Goal: Information Seeking & Learning: Check status

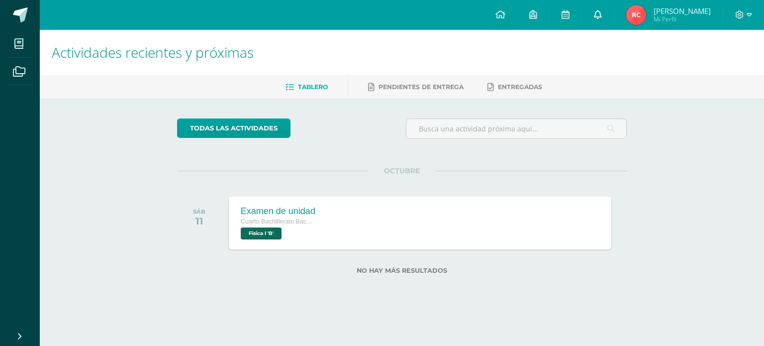
click at [602, 11] on icon at bounding box center [598, 14] width 8 height 9
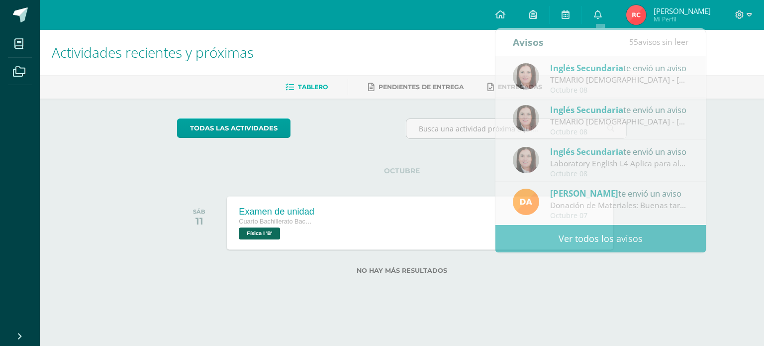
click at [322, 221] on div "Examen de unidad Cuarto Bachillerato Bachillerato en CCLL con Orientación en Di…" at bounding box center [276, 222] width 99 height 53
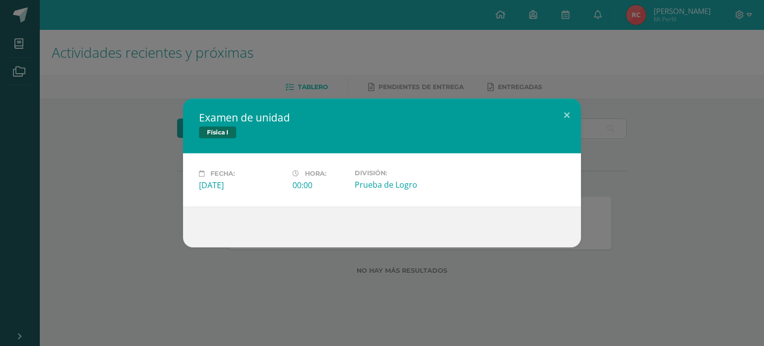
drag, startPoint x: 543, startPoint y: 102, endPoint x: 549, endPoint y: 105, distance: 6.7
click at [544, 102] on div "Examen de unidad Física I" at bounding box center [382, 126] width 398 height 55
click at [558, 108] on button at bounding box center [567, 116] width 28 height 34
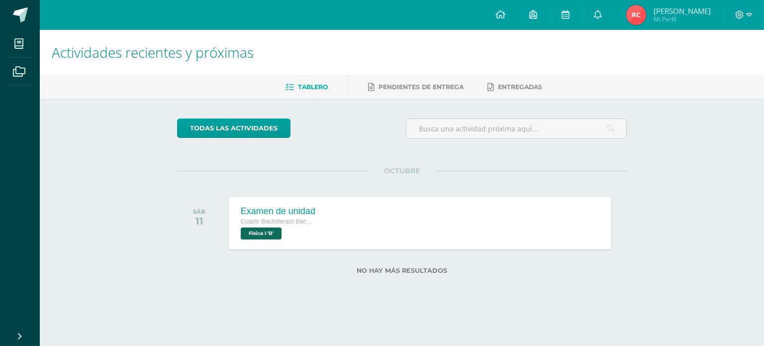
click at [634, 15] on img at bounding box center [636, 15] width 20 height 20
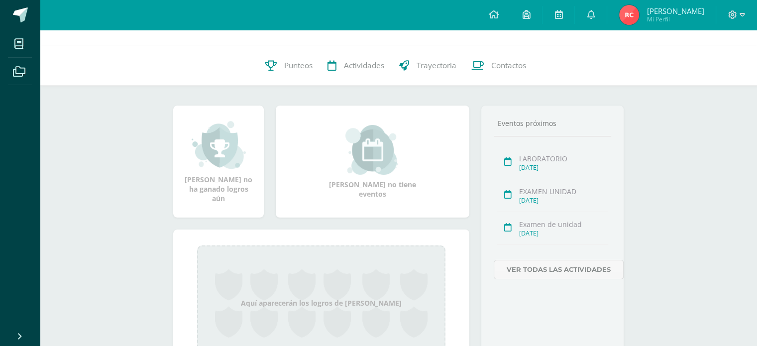
scroll to position [155, 0]
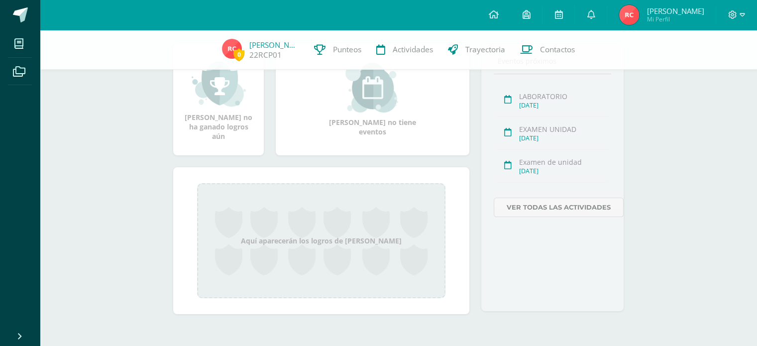
click at [306, 210] on div "Aquí aparecerán los logros de [PERSON_NAME]" at bounding box center [321, 240] width 248 height 115
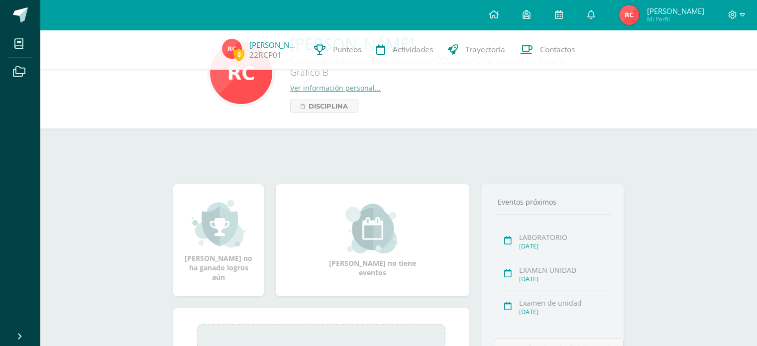
scroll to position [0, 0]
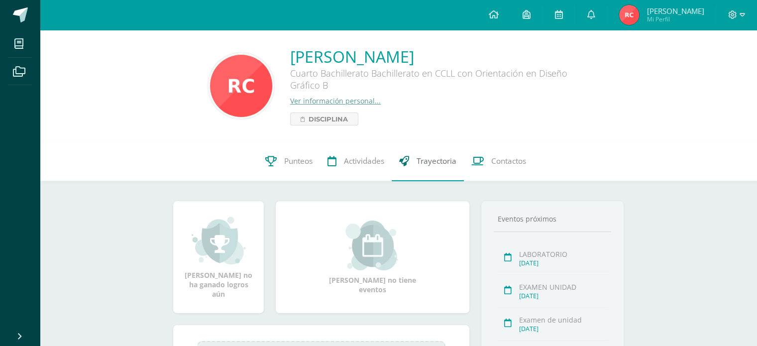
click at [431, 169] on link "Trayectoria" at bounding box center [428, 161] width 72 height 40
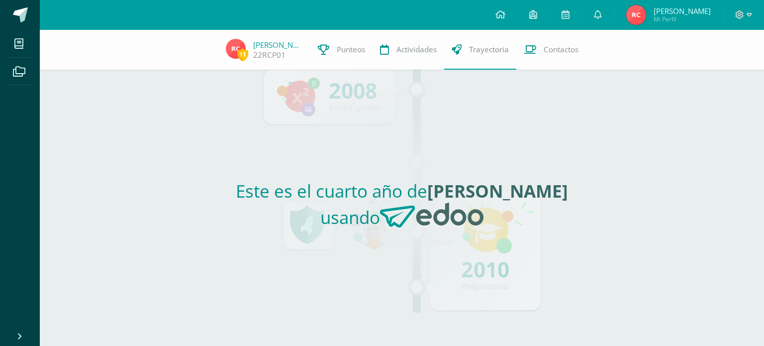
click at [515, 253] on div "Este es el cuarto año de [PERSON_NAME] usando" at bounding box center [402, 208] width 458 height 276
